Goal: Find specific page/section: Find specific page/section

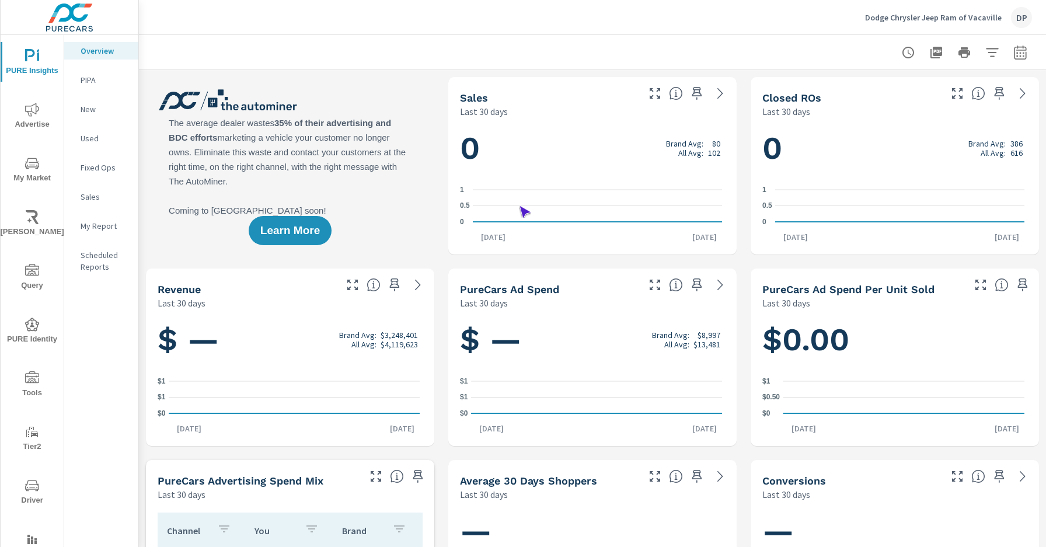
scroll to position [1, 0]
click at [30, 493] on span "Driver" at bounding box center [32, 493] width 56 height 29
